Goal: Information Seeking & Learning: Learn about a topic

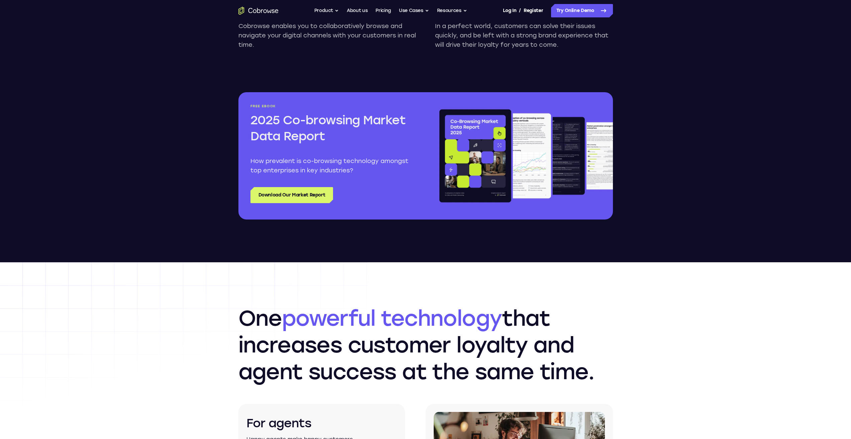
scroll to position [736, 0]
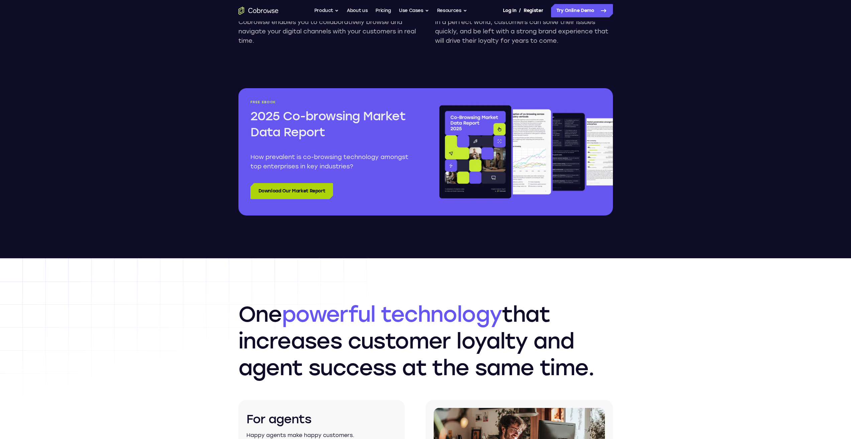
click at [272, 198] on link "Download Our Market Report" at bounding box center [292, 191] width 83 height 16
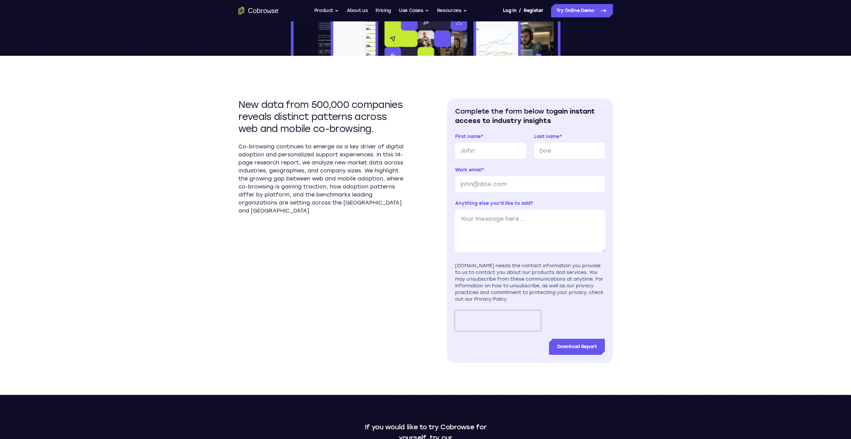
scroll to position [167, 0]
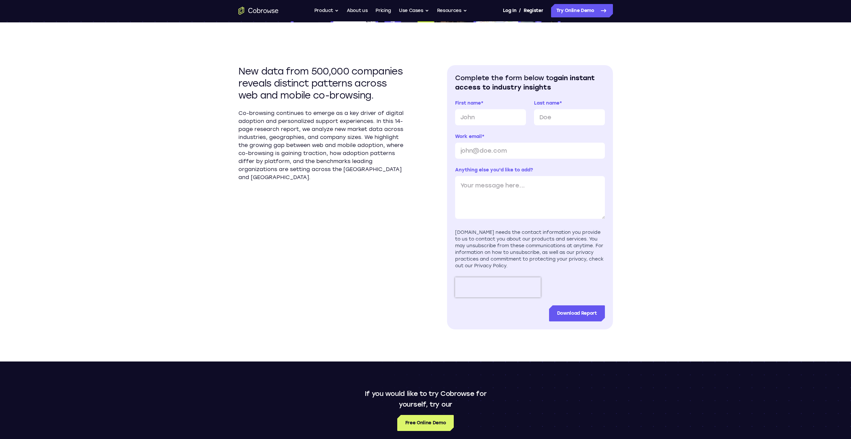
click at [425, 63] on div "New data from 500,000 companies reveals distinct patterns across web and mobile…" at bounding box center [425, 191] width 375 height 339
click at [473, 99] on div "Complete the form below to gain instant access to industry insights First name …" at bounding box center [530, 197] width 150 height 248
click at [522, 87] on span "gain instant access to industry insights" at bounding box center [525, 82] width 140 height 17
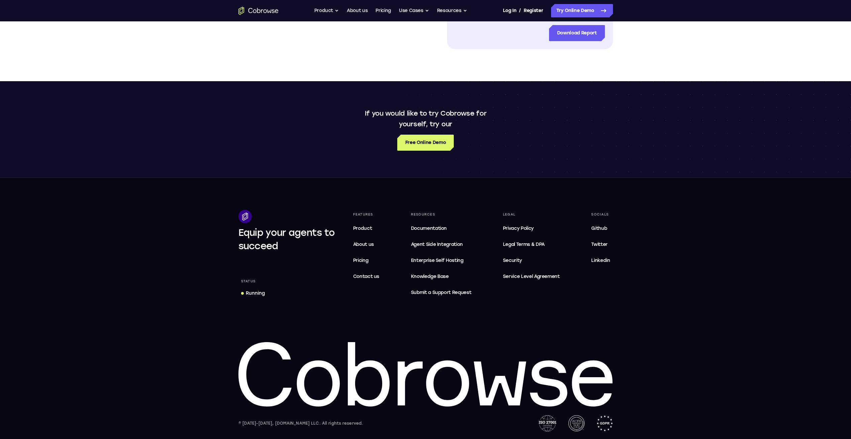
scroll to position [448, 0]
click at [418, 89] on div "If you would like to try Cobrowse for yourself, try our Free Online Demo" at bounding box center [425, 129] width 851 height 96
click at [454, 125] on p "If you would like to try Cobrowse for yourself, try our" at bounding box center [426, 118] width 128 height 21
click at [385, 9] on link "Pricing" at bounding box center [383, 10] width 15 height 13
